Goal: Information Seeking & Learning: Learn about a topic

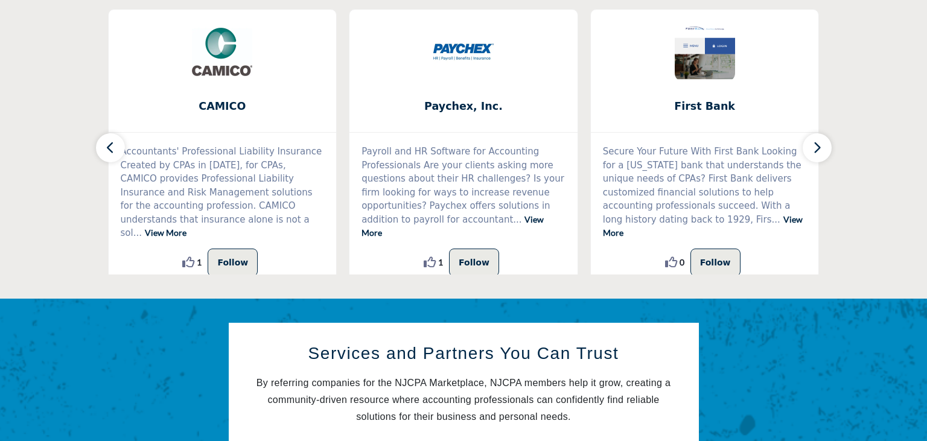
scroll to position [382, 0]
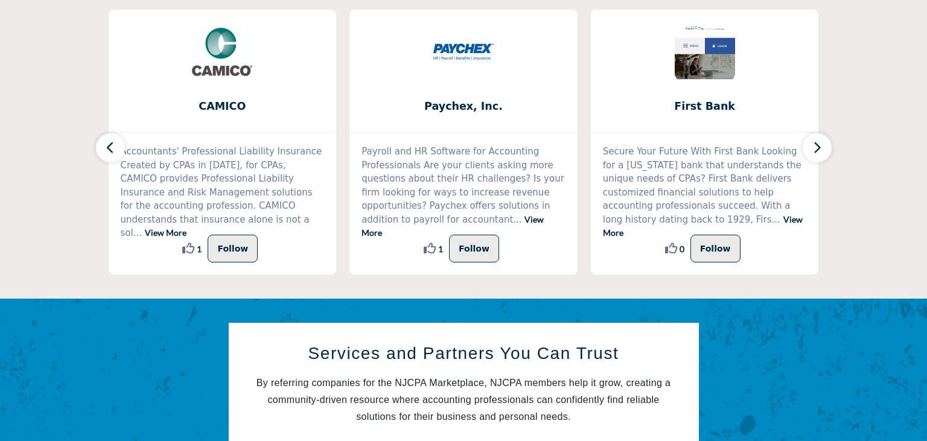
click at [822, 147] on button "button" at bounding box center [817, 147] width 29 height 29
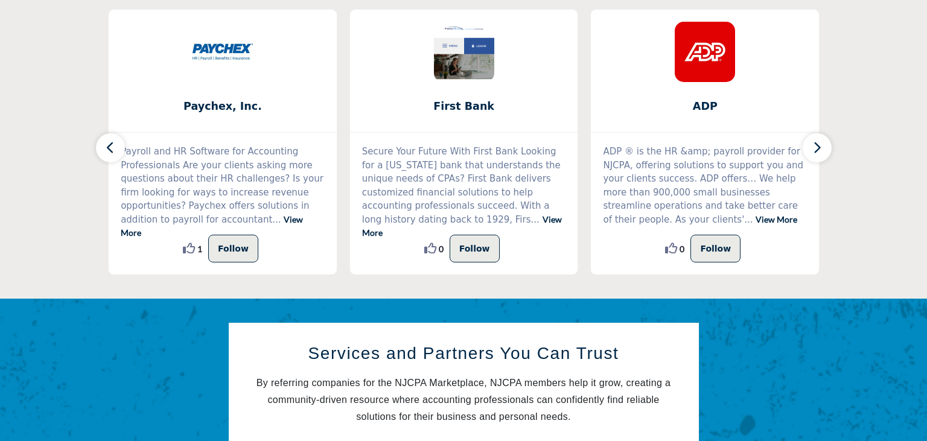
click at [822, 151] on button "button" at bounding box center [817, 147] width 29 height 29
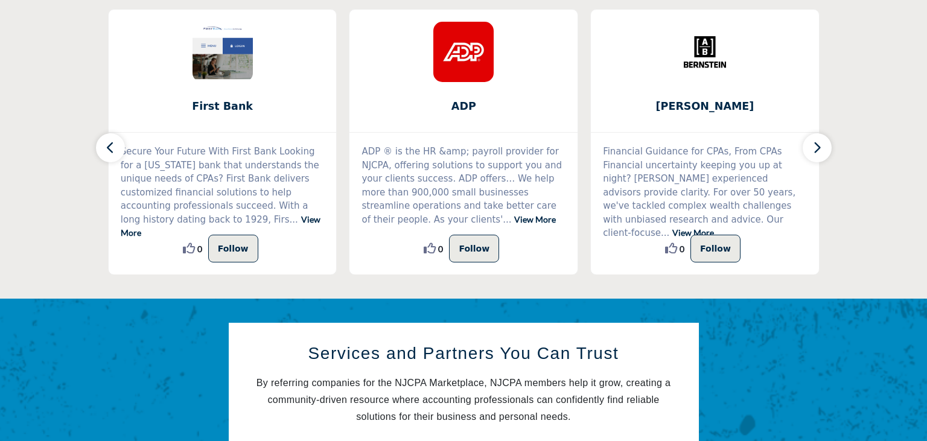
click at [819, 152] on icon "button" at bounding box center [817, 147] width 10 height 15
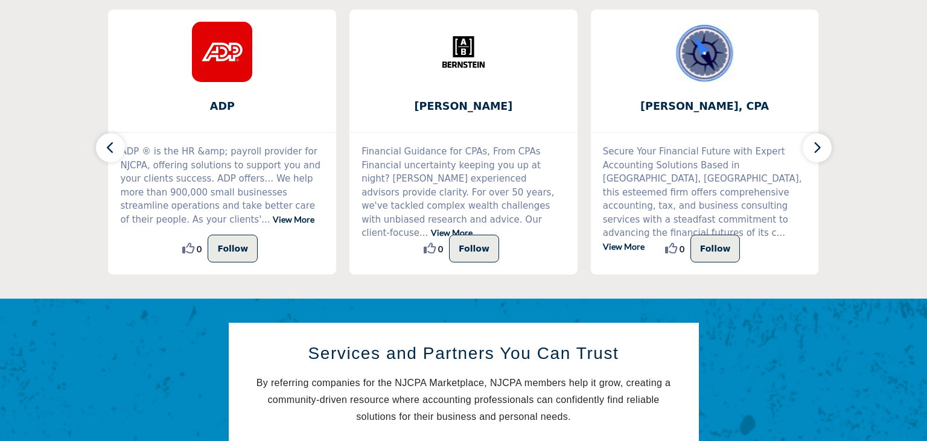
click at [819, 152] on icon "button" at bounding box center [817, 147] width 10 height 15
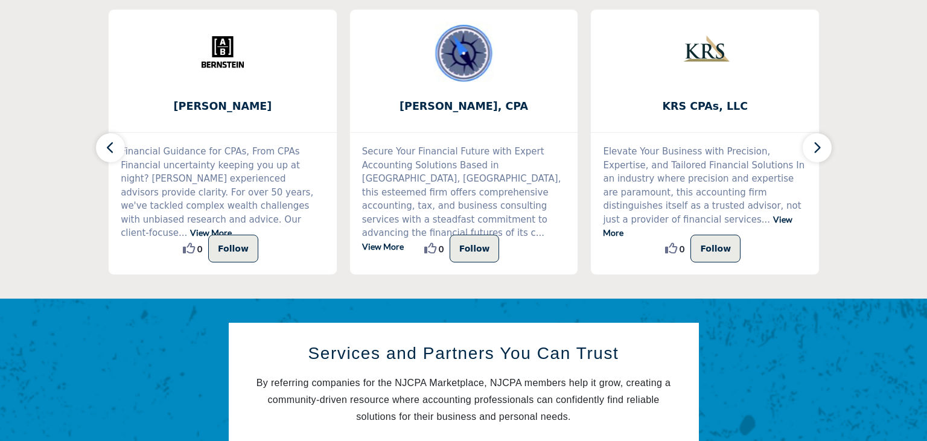
click at [819, 152] on icon "button" at bounding box center [817, 147] width 10 height 15
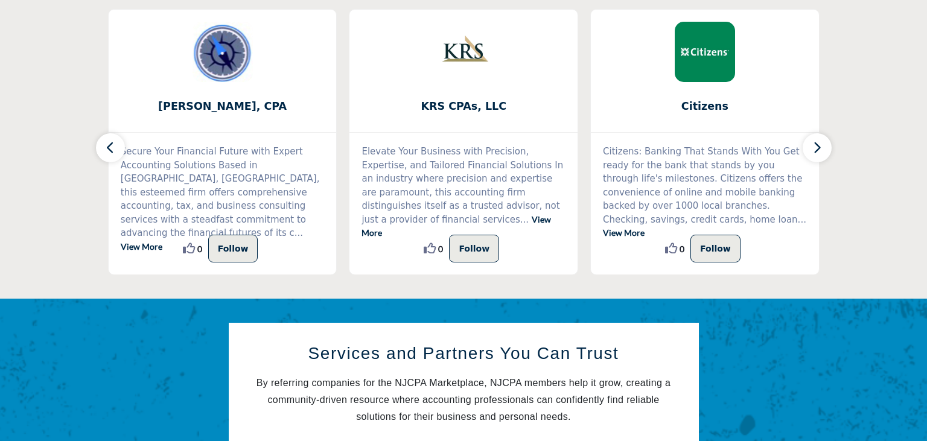
click at [819, 152] on icon "button" at bounding box center [817, 147] width 10 height 15
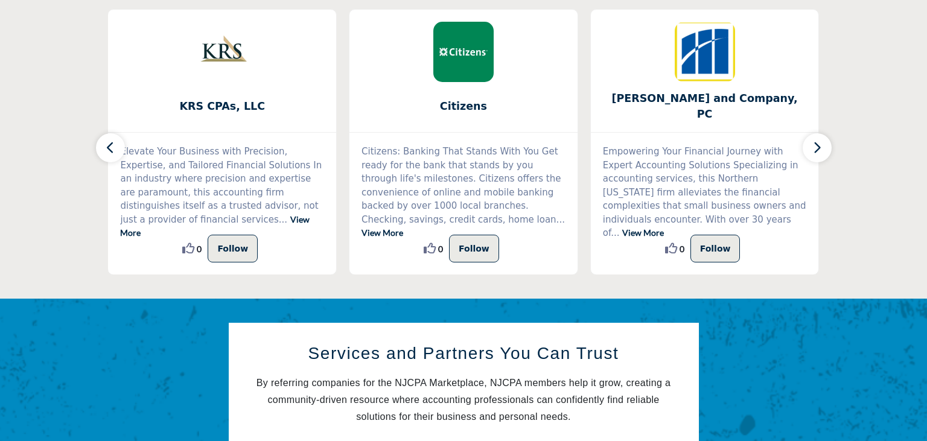
click at [817, 153] on icon "button" at bounding box center [817, 147] width 10 height 15
click at [817, 145] on icon "button" at bounding box center [817, 147] width 10 height 15
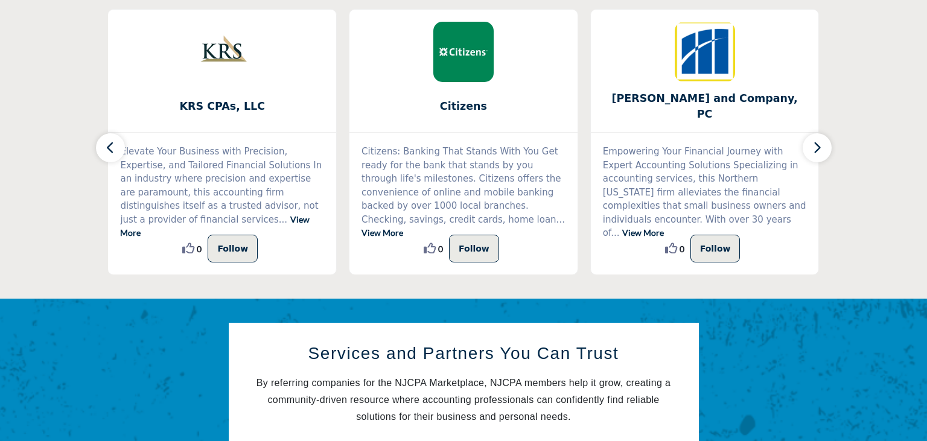
click at [814, 144] on icon "button" at bounding box center [817, 147] width 10 height 15
click at [104, 152] on button "button" at bounding box center [110, 147] width 29 height 29
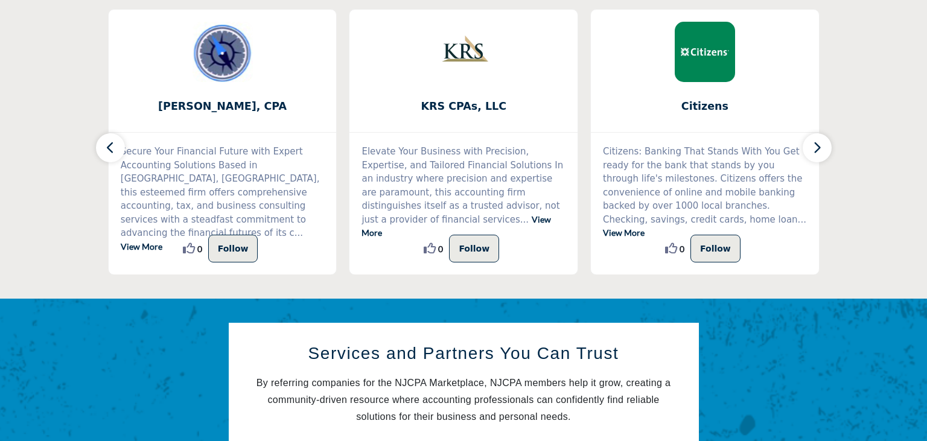
click at [104, 152] on button "button" at bounding box center [110, 147] width 29 height 29
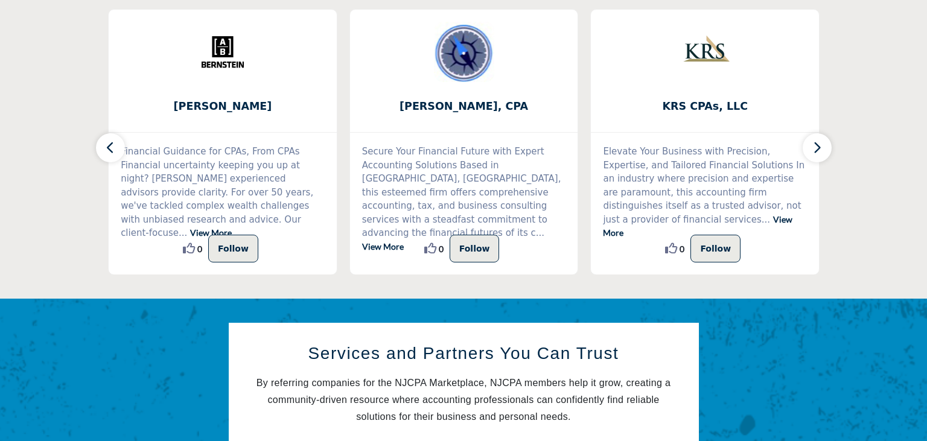
click at [104, 152] on button "button" at bounding box center [110, 147] width 29 height 29
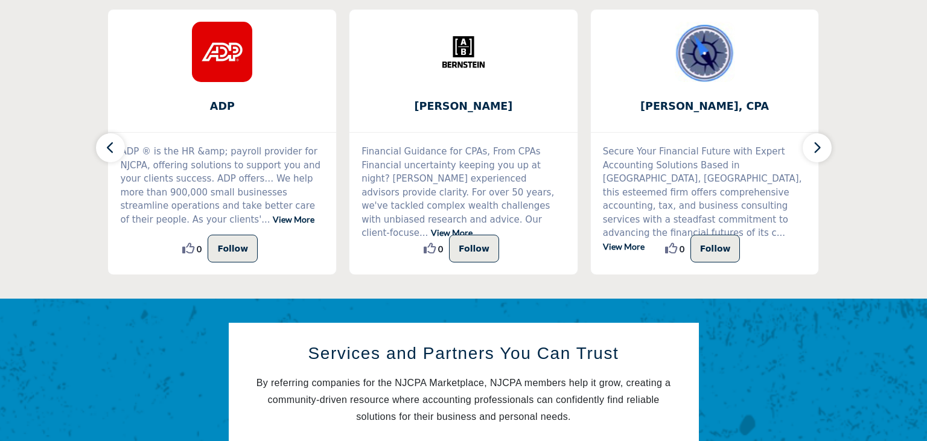
click at [104, 152] on button "button" at bounding box center [110, 147] width 29 height 29
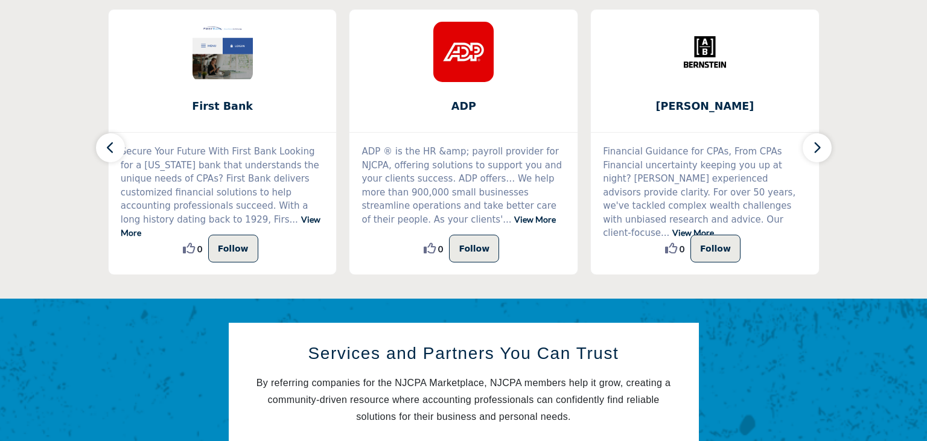
click at [104, 152] on button "button" at bounding box center [110, 147] width 29 height 29
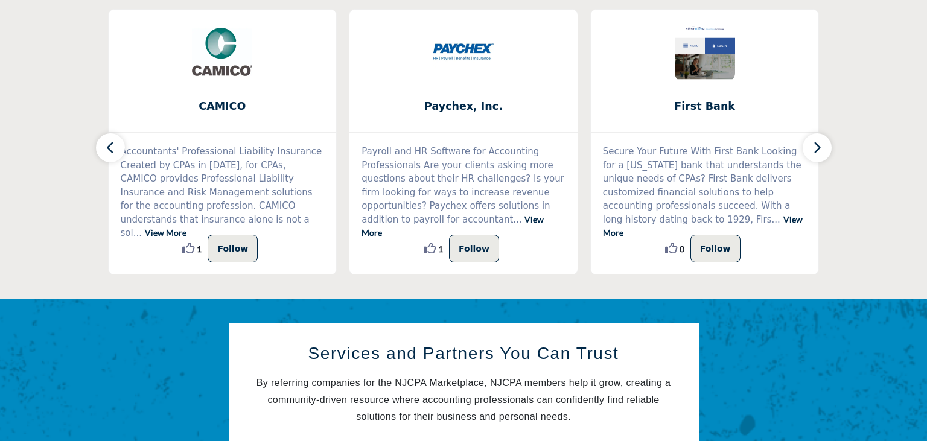
click at [104, 152] on button "button" at bounding box center [110, 147] width 29 height 29
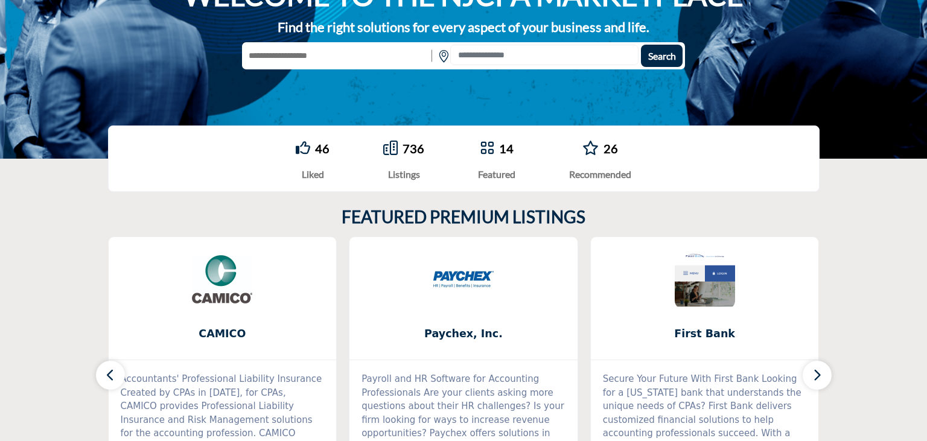
scroll to position [127, 0]
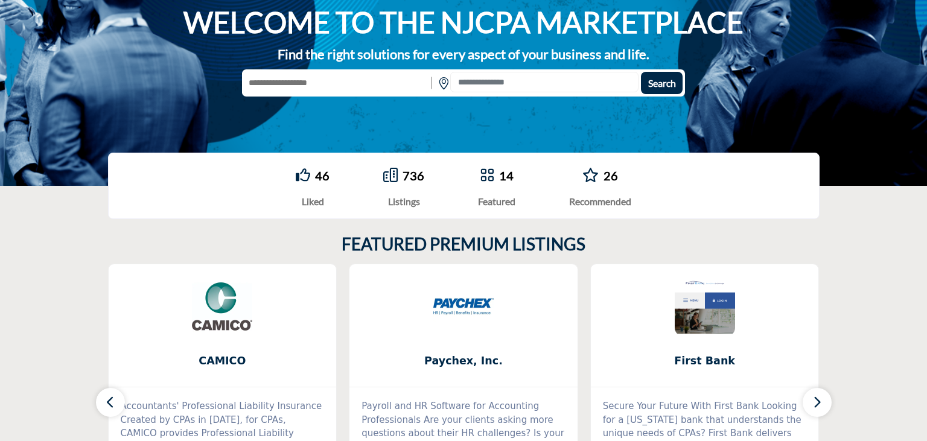
click at [315, 180] on link "46" at bounding box center [322, 175] width 14 height 14
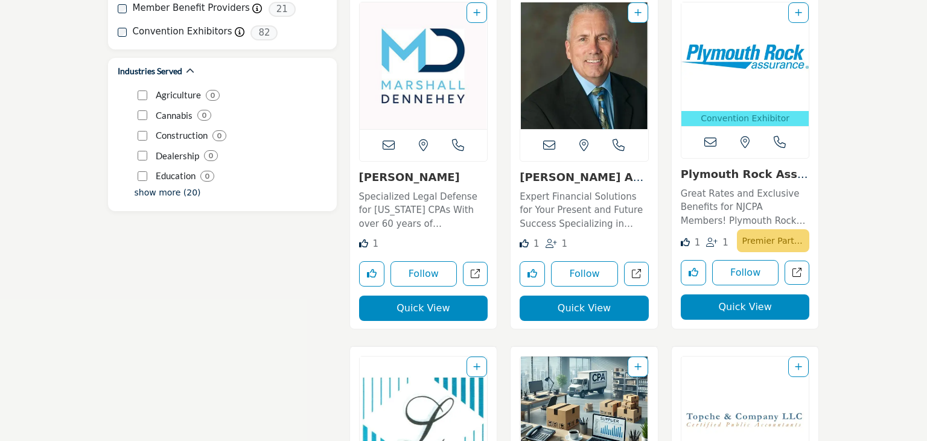
scroll to position [1465, 0]
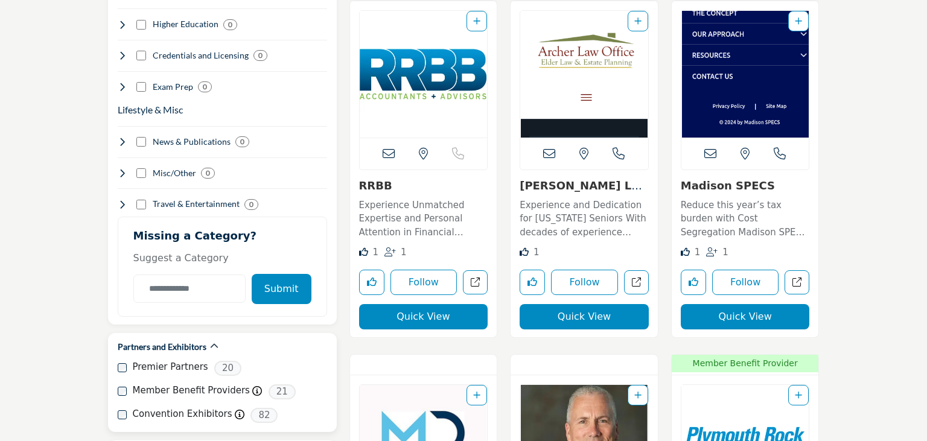
click at [182, 360] on label "Premier Partners" at bounding box center [170, 367] width 75 height 14
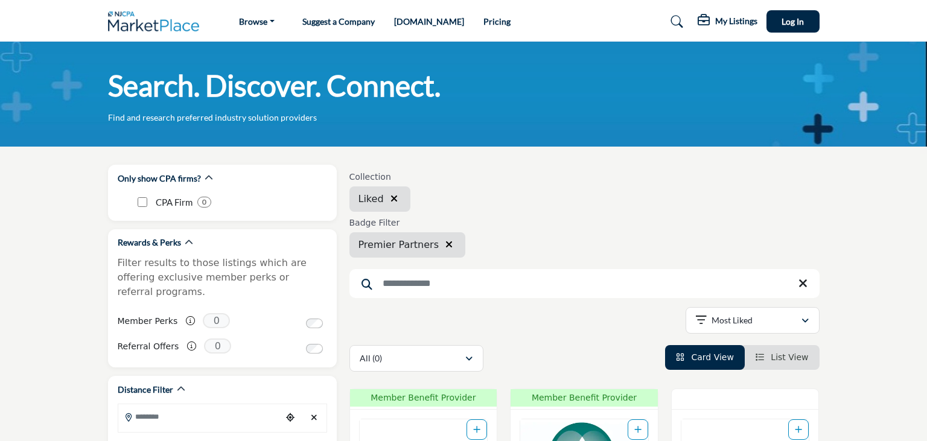
drag, startPoint x: 439, startPoint y: 241, endPoint x: 450, endPoint y: 252, distance: 15.8
click at [445, 241] on icon "button" at bounding box center [448, 245] width 7 height 10
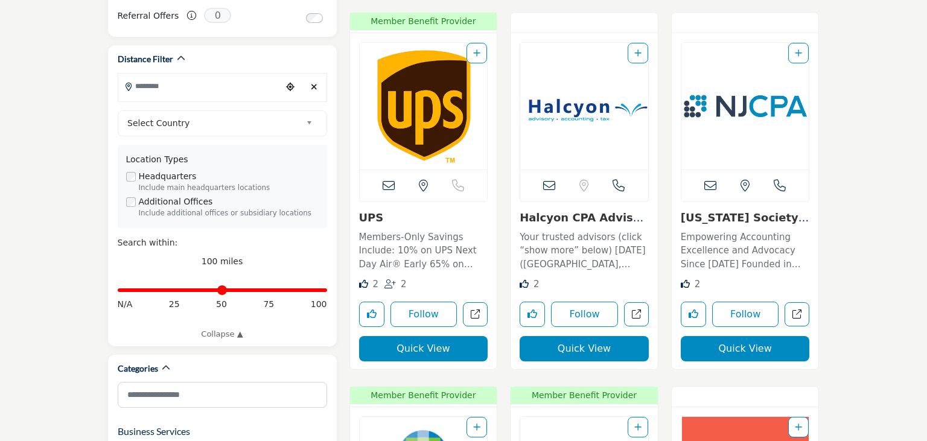
scroll to position [319, 0]
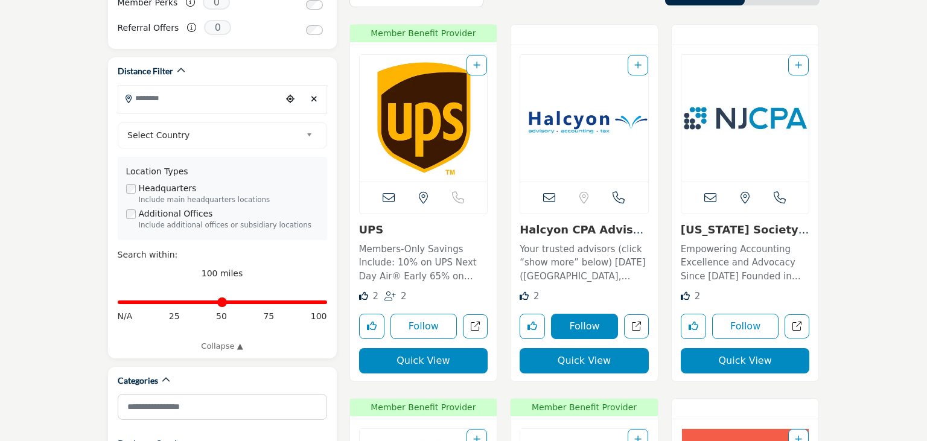
click at [581, 315] on button "Follow" at bounding box center [584, 326] width 67 height 25
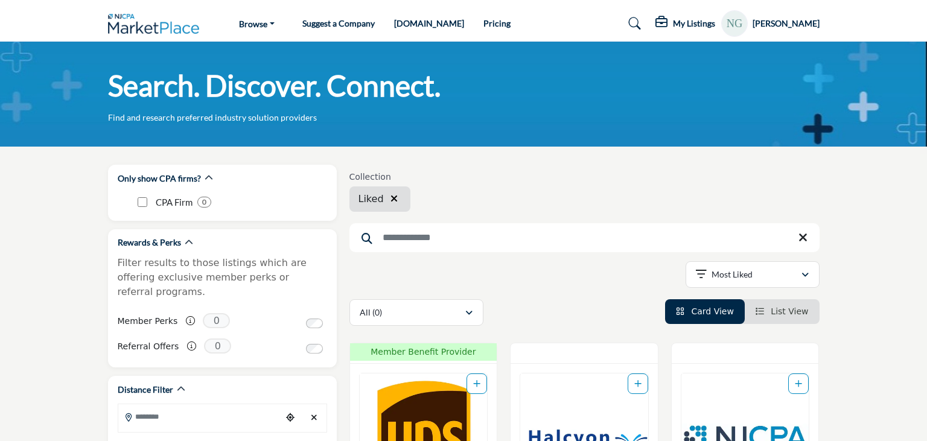
click at [483, 20] on link "Pricing" at bounding box center [496, 23] width 27 height 10
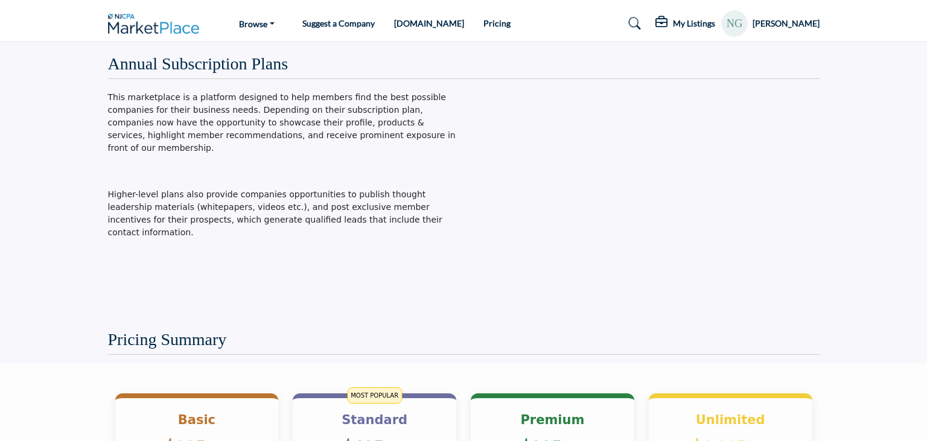
click at [342, 26] on link "Suggest a Company" at bounding box center [338, 23] width 72 height 10
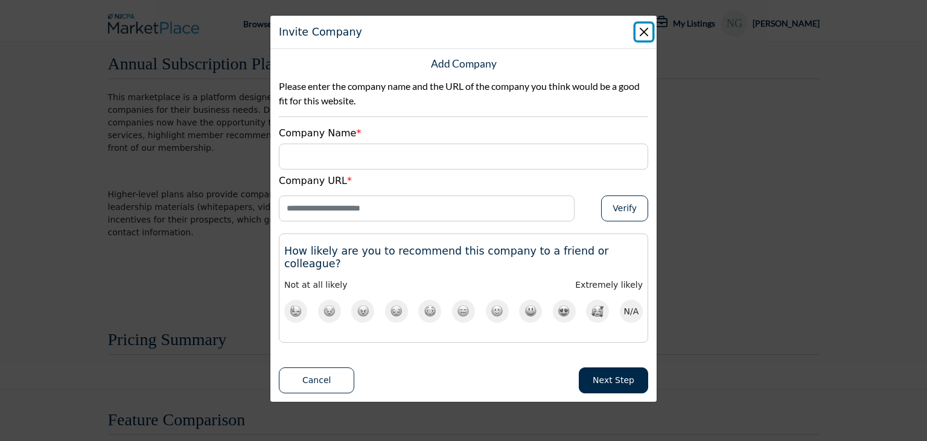
click at [641, 27] on button "Close" at bounding box center [643, 32] width 17 height 17
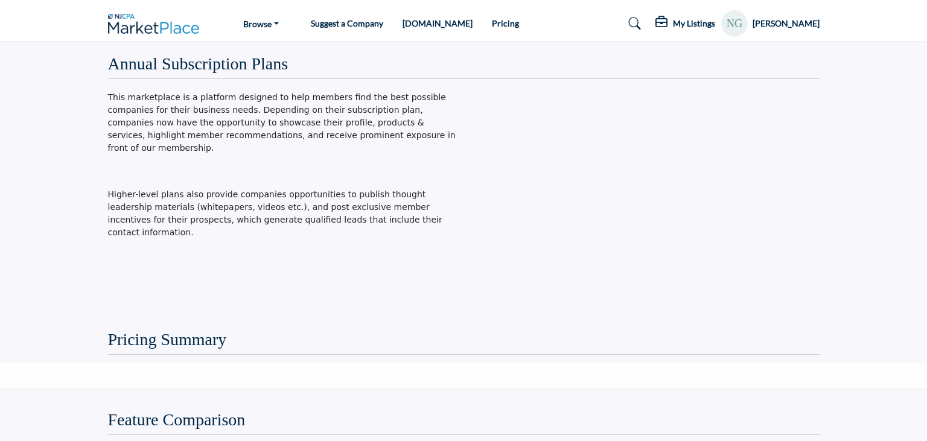
click at [171, 144] on p "This marketplace is a platform designed to help members find the best possible …" at bounding box center [282, 135] width 349 height 89
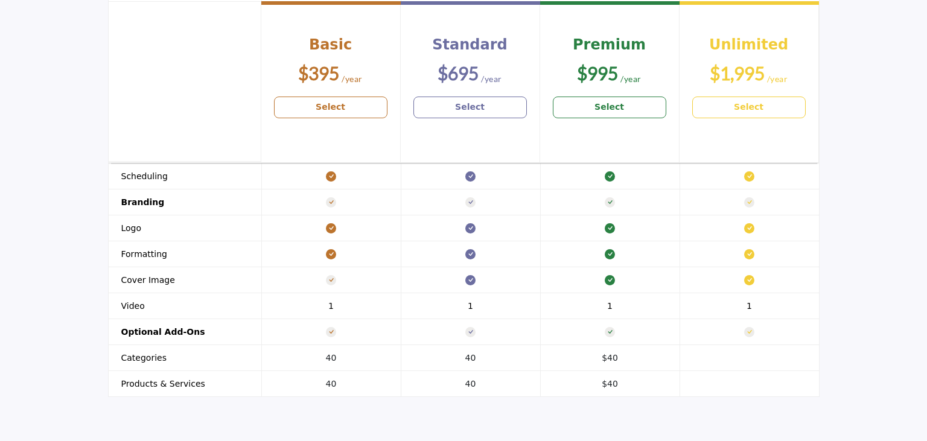
scroll to position [1104, 0]
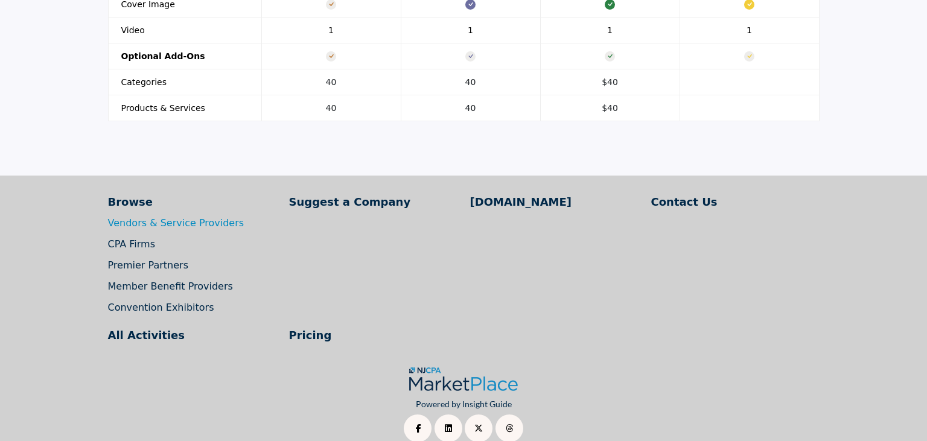
click at [165, 217] on link "Vendors & Service Providers" at bounding box center [176, 222] width 136 height 11
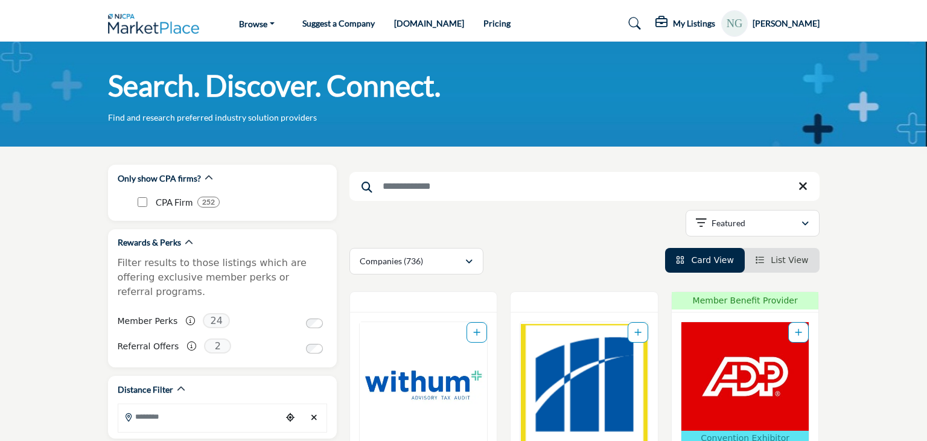
click at [164, 33] on img at bounding box center [157, 24] width 98 height 20
